Goal: Obtain resource: Obtain resource

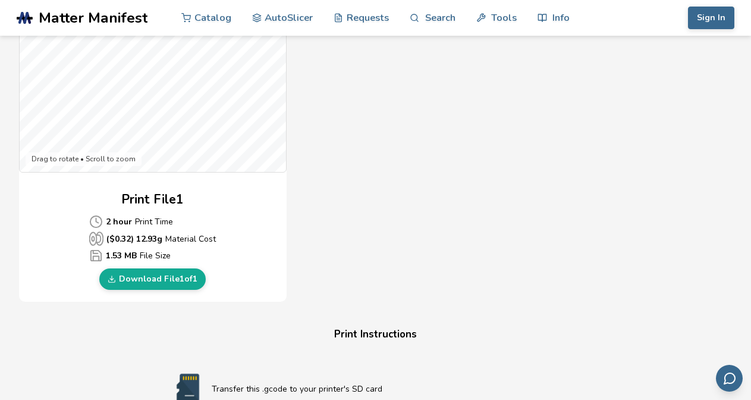
click at [423, 172] on div "Gcode Preview Drag to rotate • Scroll to zoom Print File 1 2 hour Print Time ($…" at bounding box center [375, 85] width 713 height 433
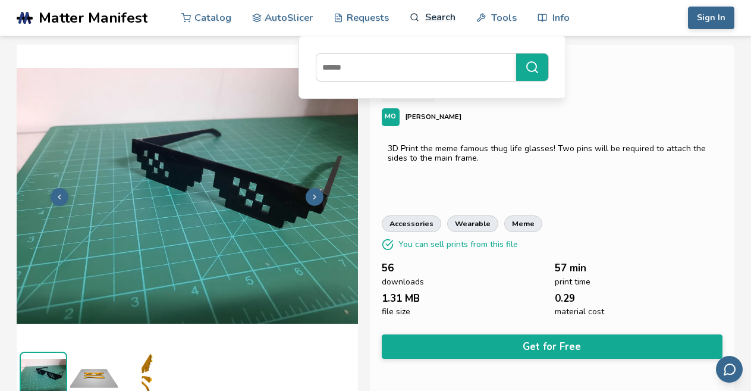
click at [445, 16] on link "Search" at bounding box center [432, 17] width 45 height 36
drag, startPoint x: 407, startPoint y: 68, endPoint x: 398, endPoint y: 66, distance: 8.7
click at [405, 68] on input at bounding box center [413, 66] width 194 height 21
type input "**********"
click at [516, 54] on button "**********" at bounding box center [532, 67] width 32 height 27
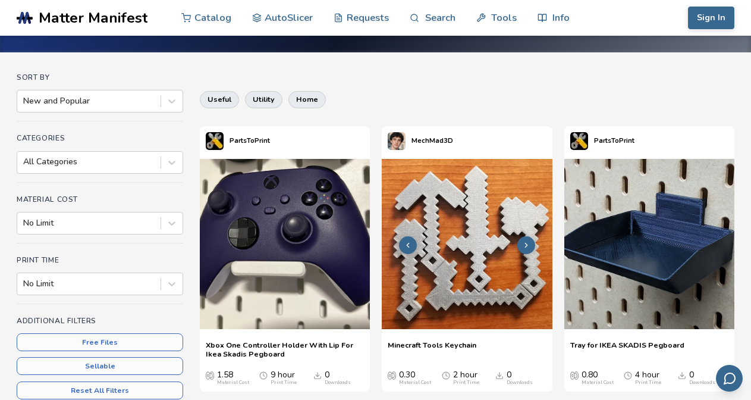
scroll to position [119, 0]
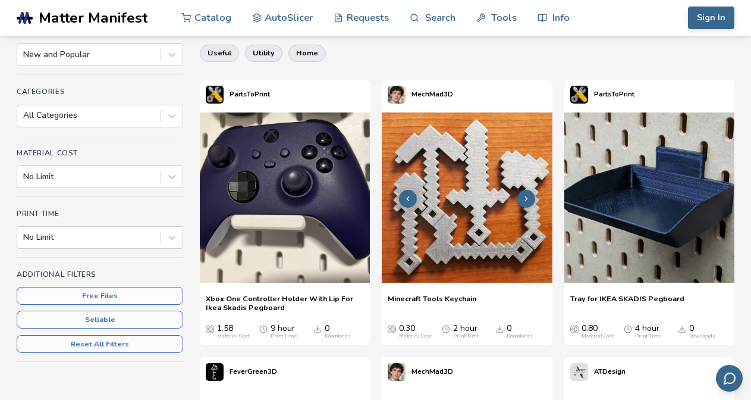
click at [505, 216] on img at bounding box center [467, 197] width 170 height 170
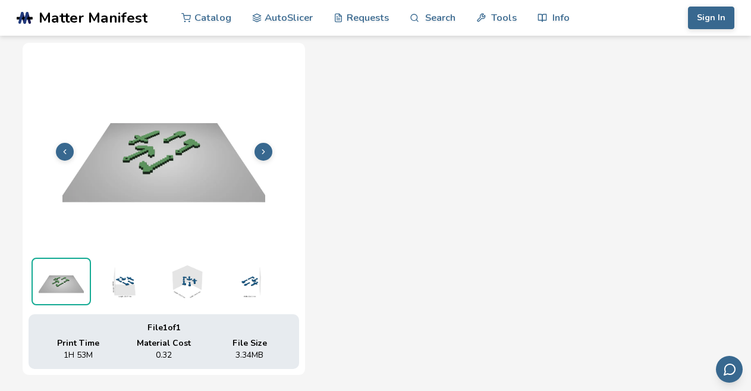
scroll to position [369, 0]
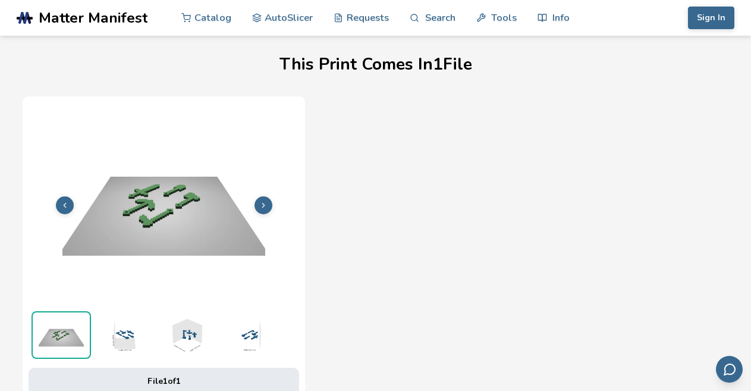
click at [261, 203] on icon at bounding box center [263, 205] width 8 height 8
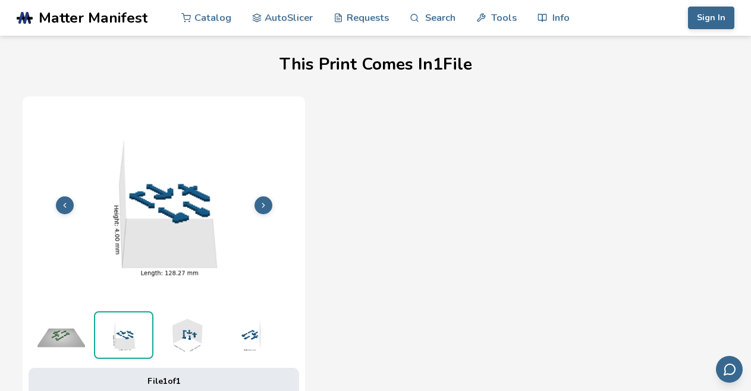
click at [65, 206] on icon at bounding box center [65, 205] width 8 height 8
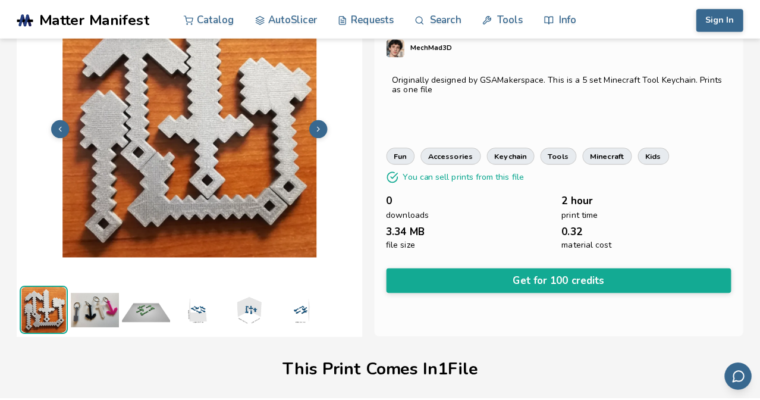
scroll to position [0, 0]
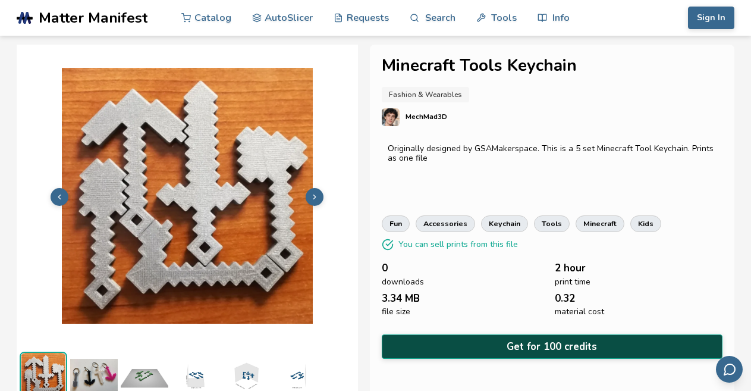
click at [473, 338] on button "Get for 100 credits" at bounding box center [552, 346] width 341 height 24
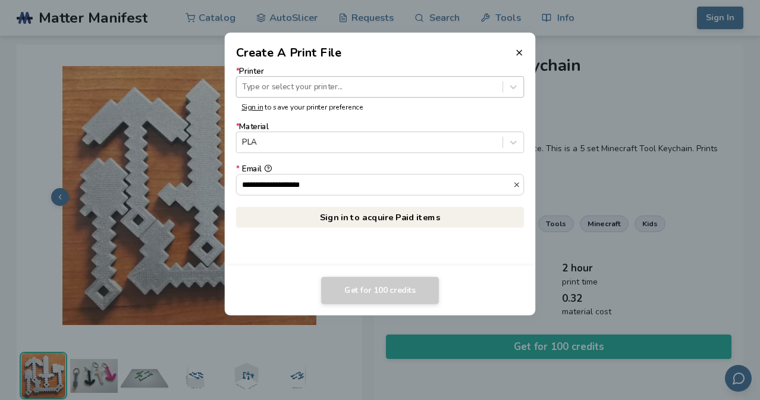
click at [385, 92] on div at bounding box center [369, 86] width 254 height 11
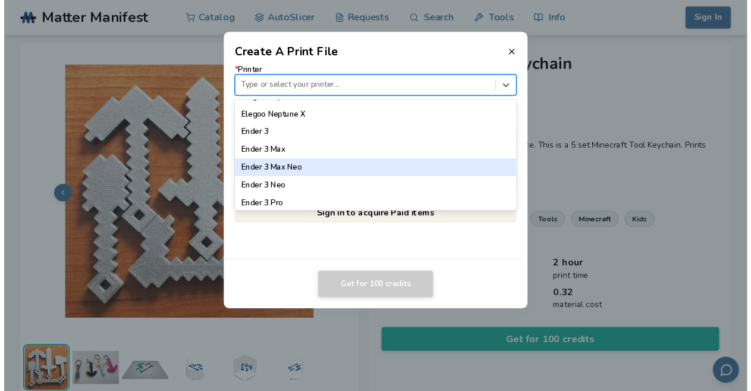
scroll to position [654, 0]
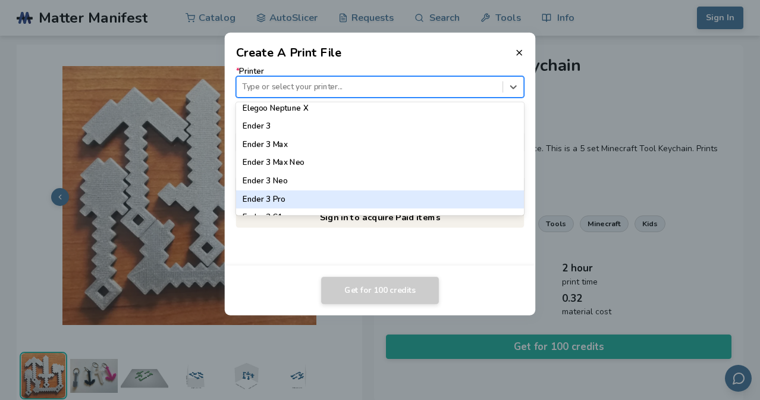
click at [309, 199] on div "Ender 3 Pro" at bounding box center [380, 199] width 288 height 18
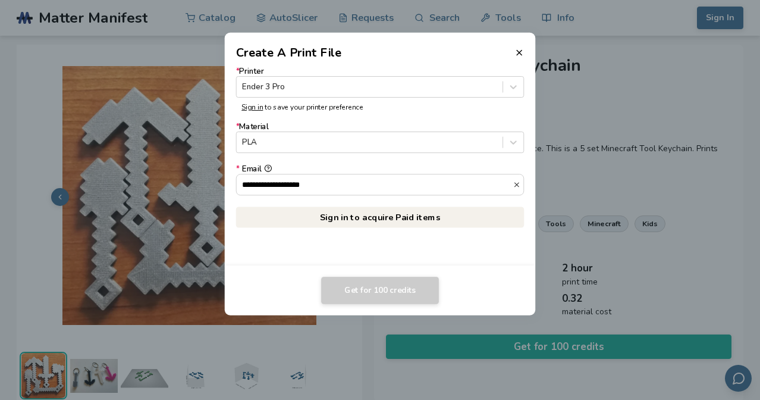
click at [516, 59] on header "Create A Print File" at bounding box center [380, 47] width 311 height 29
click at [521, 55] on icon at bounding box center [519, 53] width 10 height 10
